Goal: Transaction & Acquisition: Book appointment/travel/reservation

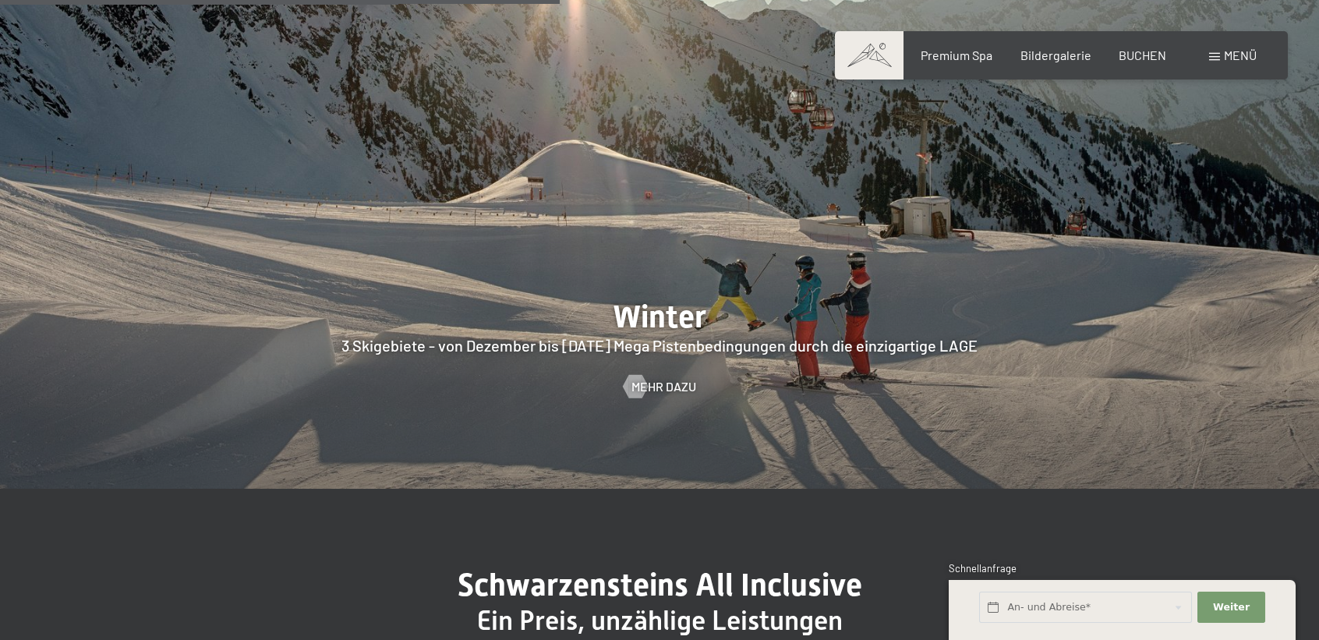
scroll to position [3741, 0]
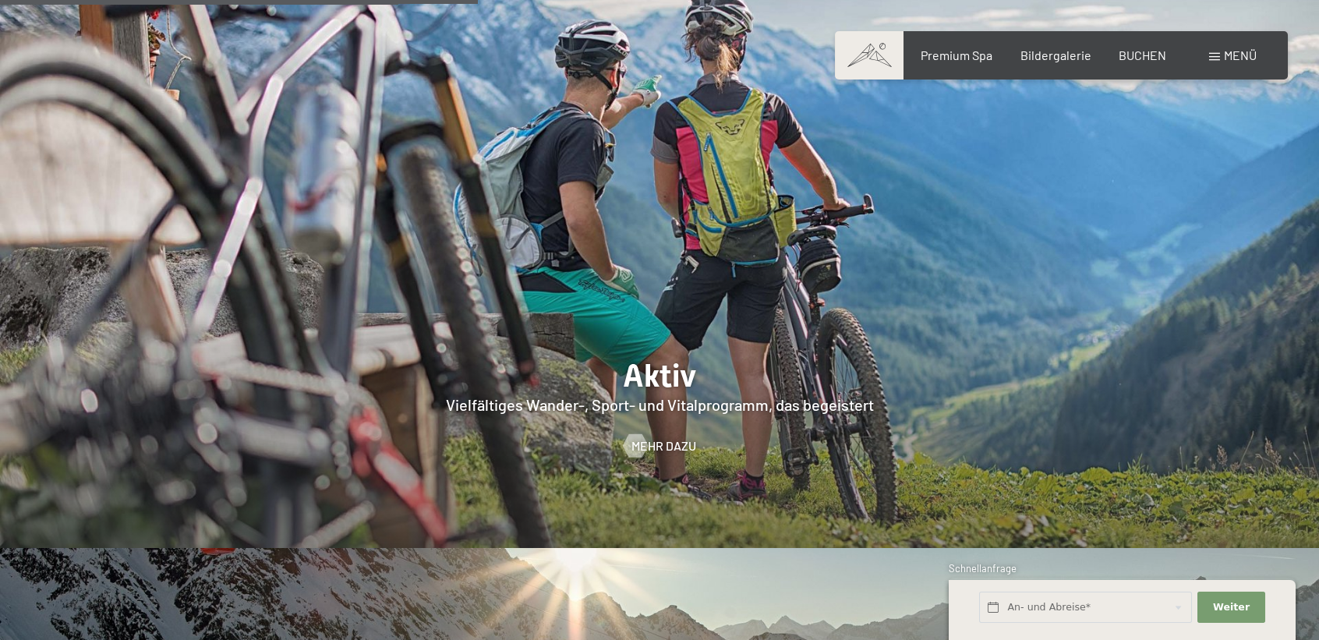
click at [1210, 61] on div "Menü" at bounding box center [1233, 55] width 48 height 17
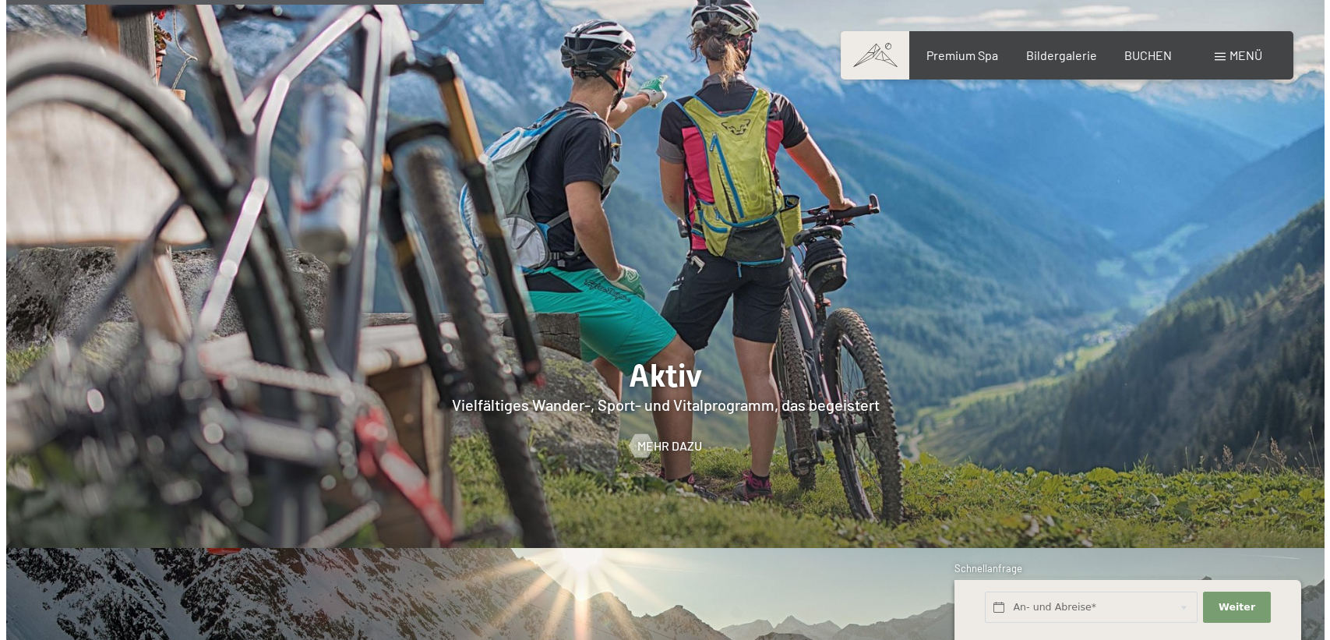
scroll to position [3444, 0]
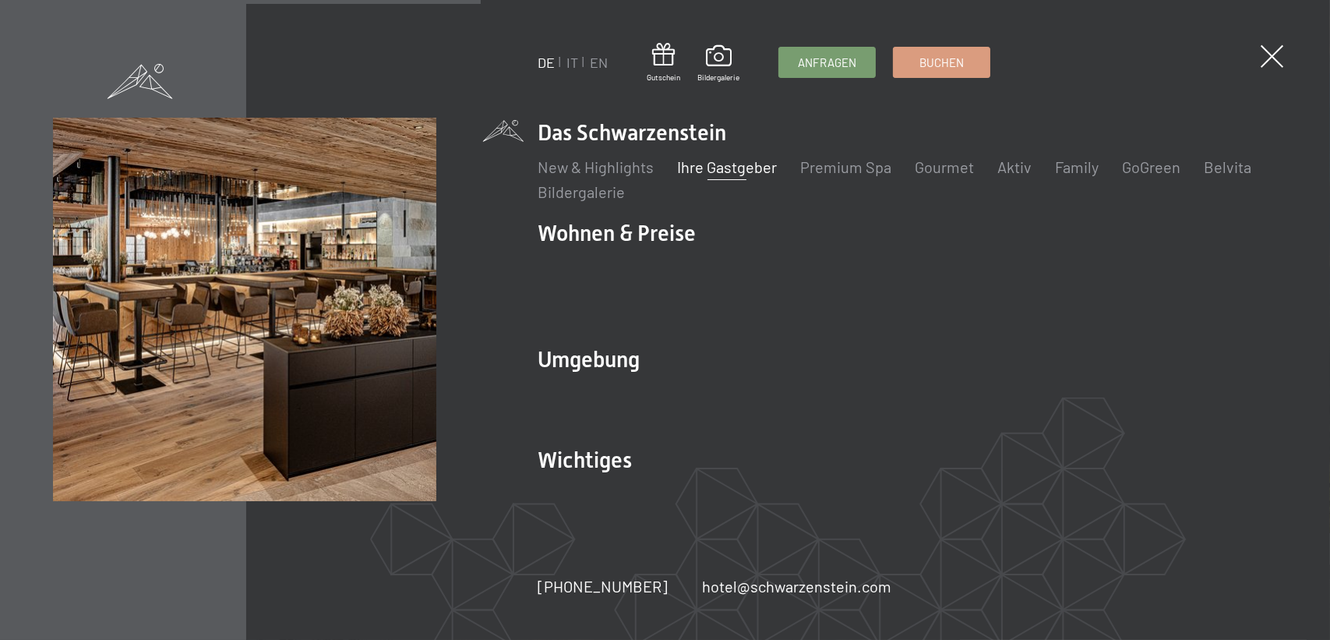
click at [730, 176] on link "Ihre Gastgeber" at bounding box center [727, 166] width 100 height 19
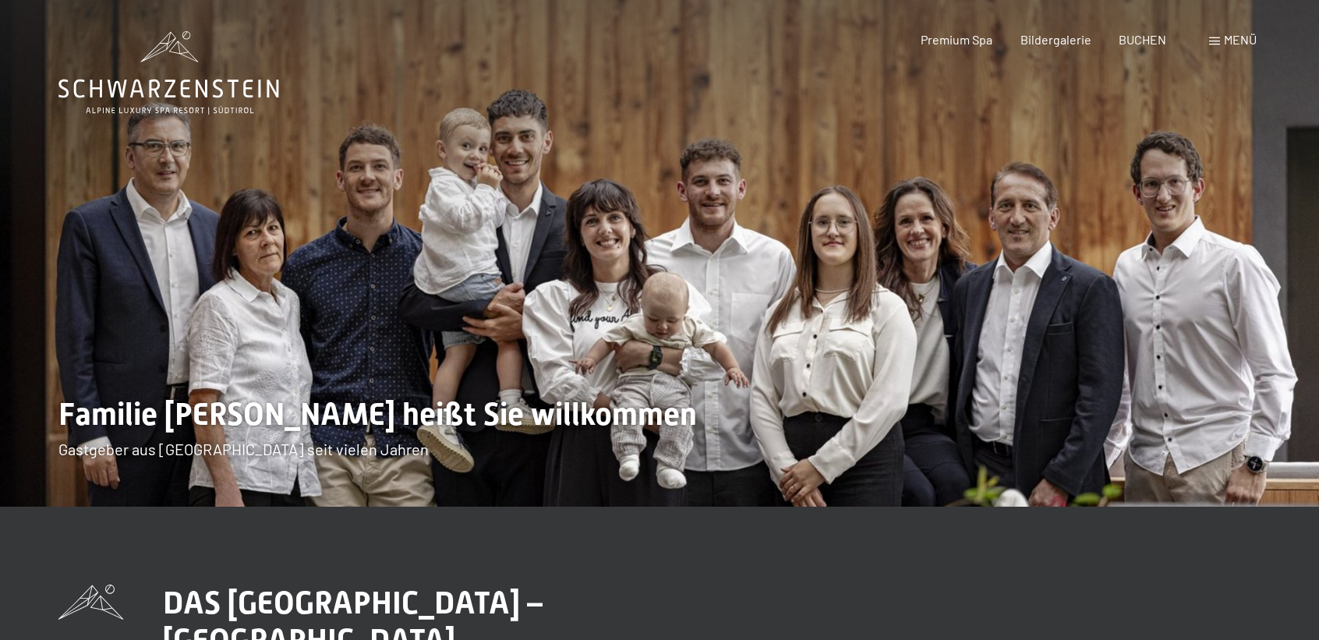
click at [1210, 34] on div "Menü" at bounding box center [1233, 39] width 48 height 17
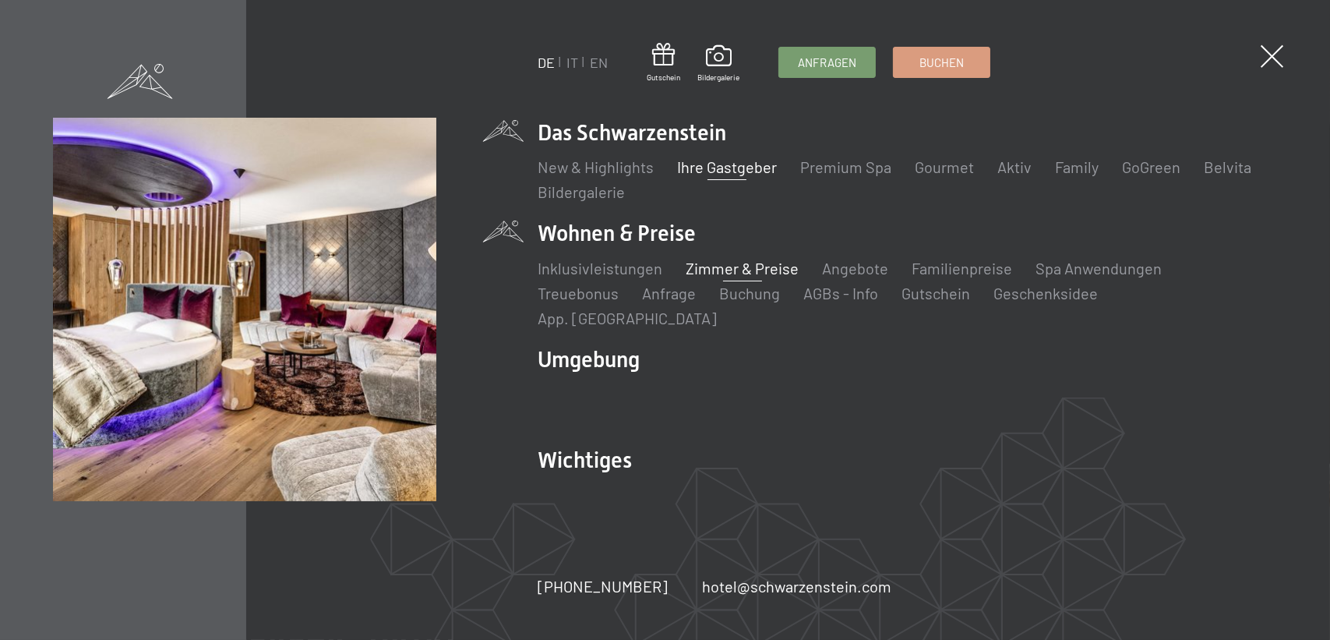
click at [698, 277] on link "Zimmer & Preise" at bounding box center [742, 268] width 113 height 19
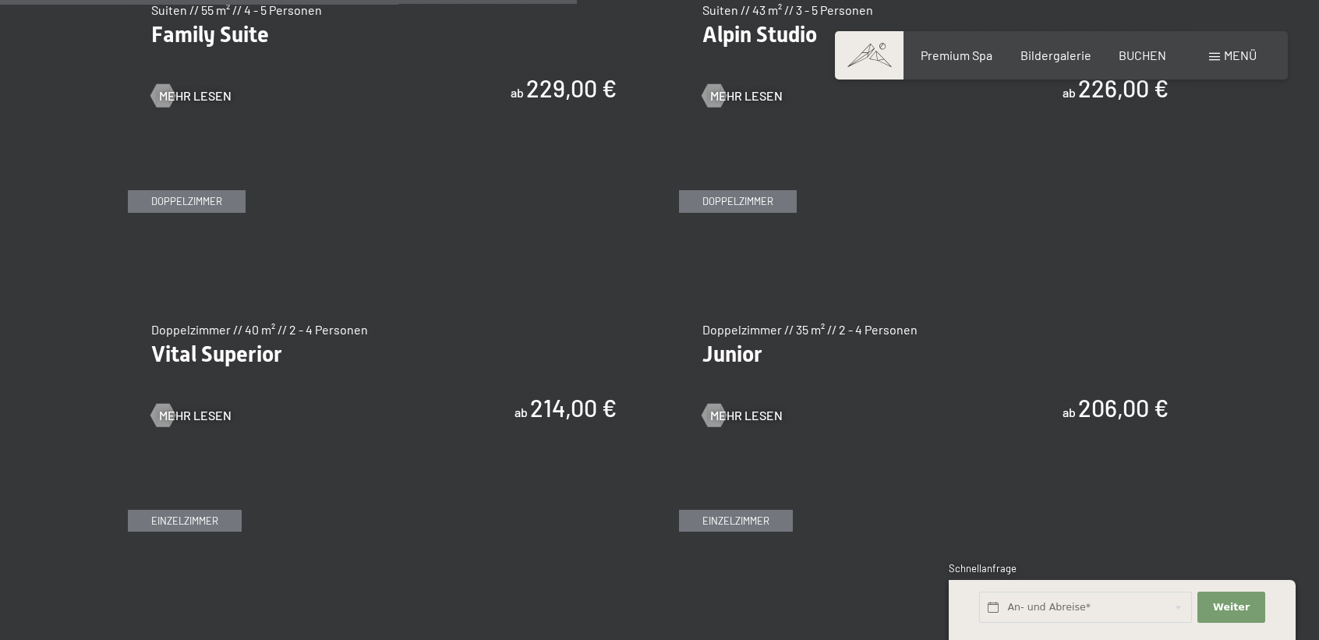
scroll to position [2182, 0]
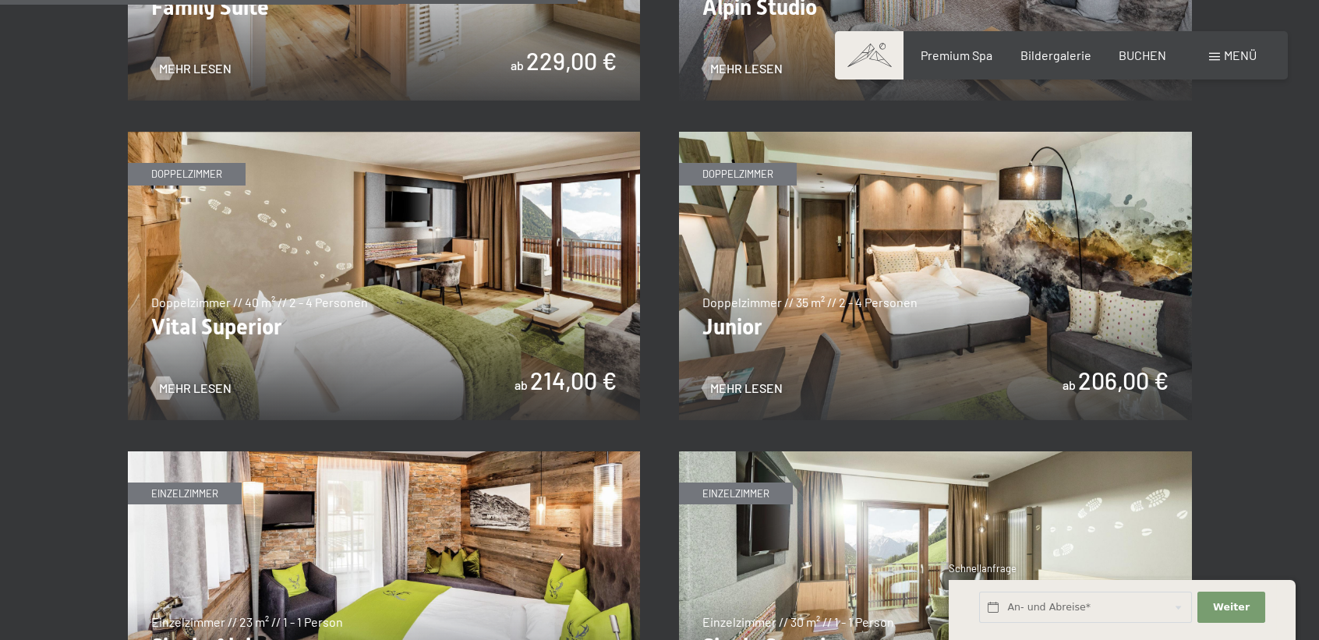
click at [527, 380] on img at bounding box center [384, 276] width 513 height 288
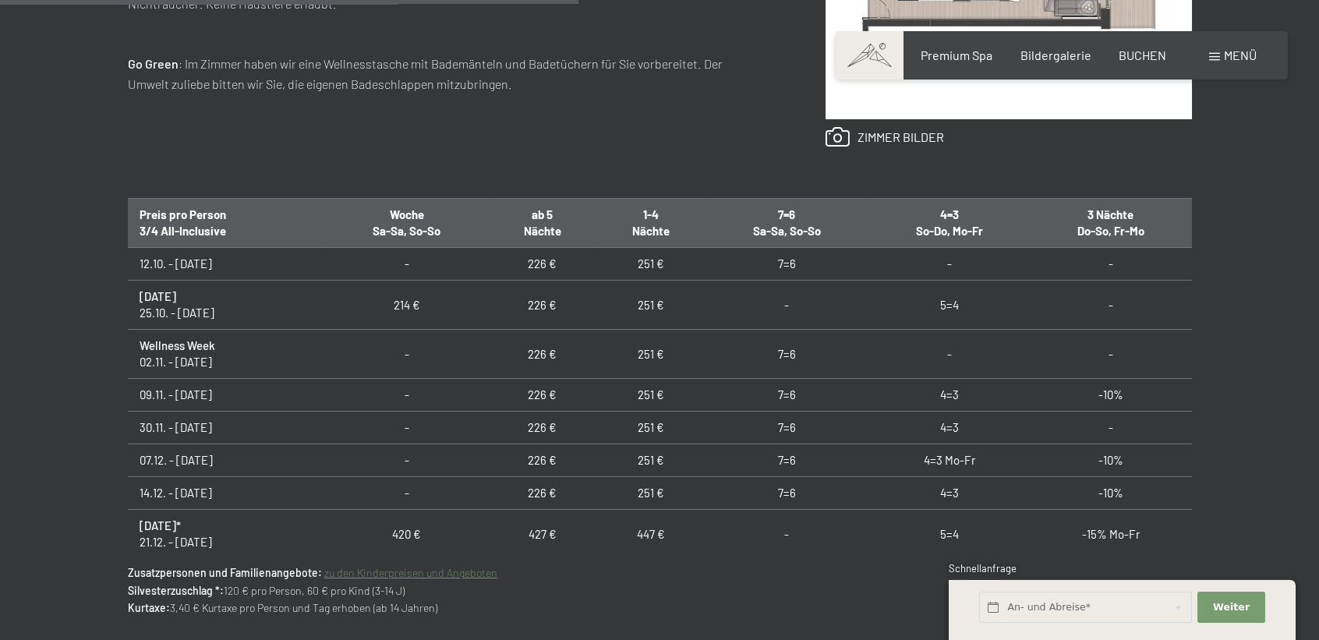
scroll to position [779, 0]
